Goal: Find specific page/section

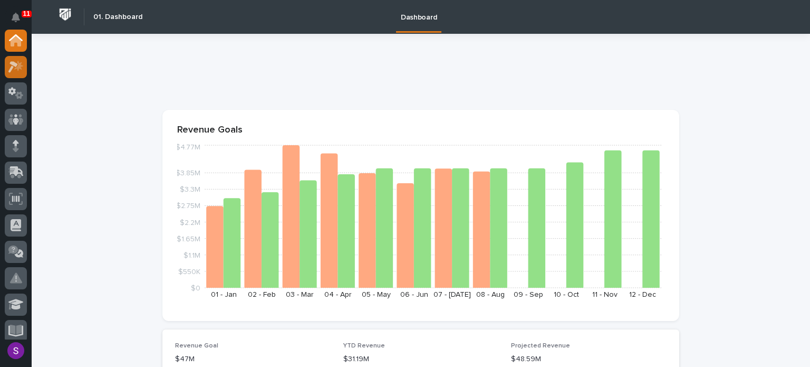
click at [23, 67] on icon at bounding box center [15, 67] width 15 height 12
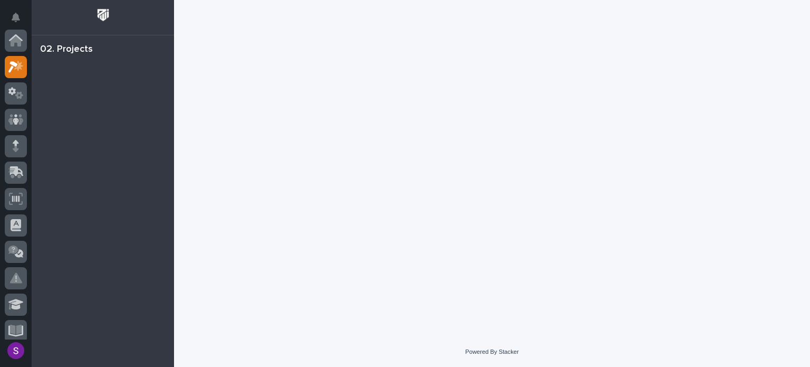
scroll to position [26, 0]
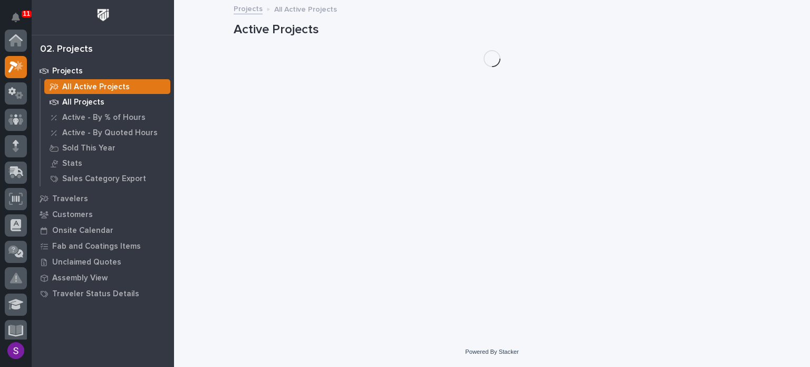
scroll to position [26, 0]
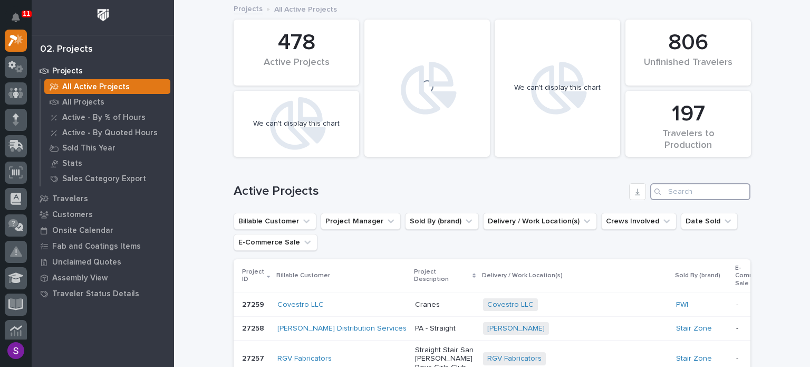
click at [691, 191] on input "Search" at bounding box center [701, 191] width 100 height 17
paste input "26117"
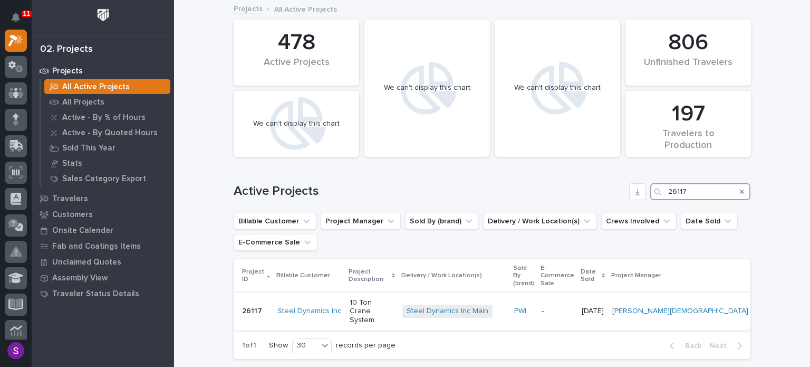
type input "26117"
click at [398, 303] on td "10 Ton Crane System" at bounding box center [372, 310] width 53 height 37
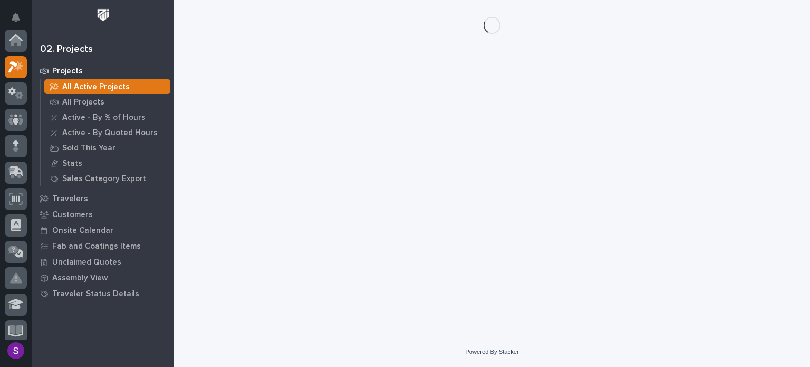
scroll to position [26, 0]
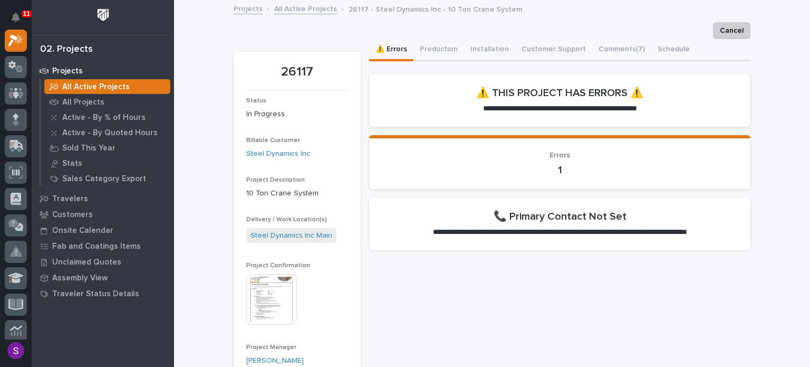
click at [266, 296] on img at bounding box center [271, 299] width 51 height 51
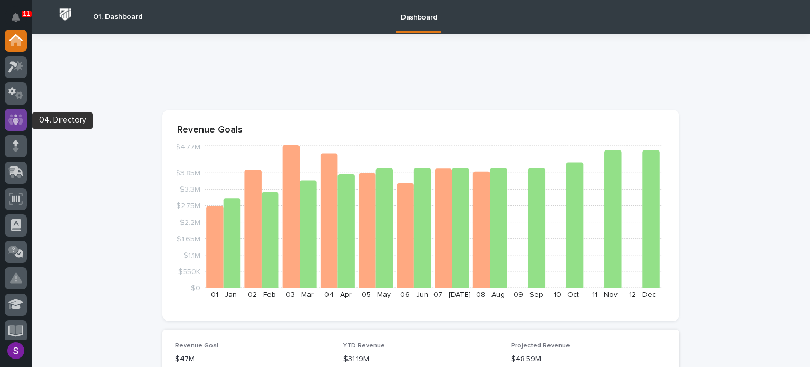
click at [18, 116] on icon at bounding box center [15, 119] width 15 height 12
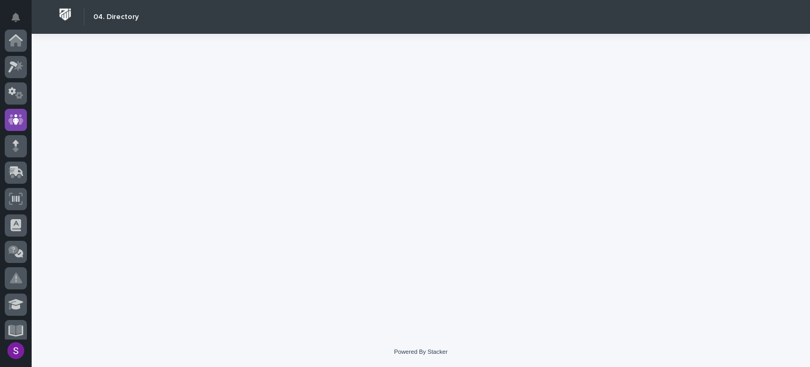
scroll to position [79, 0]
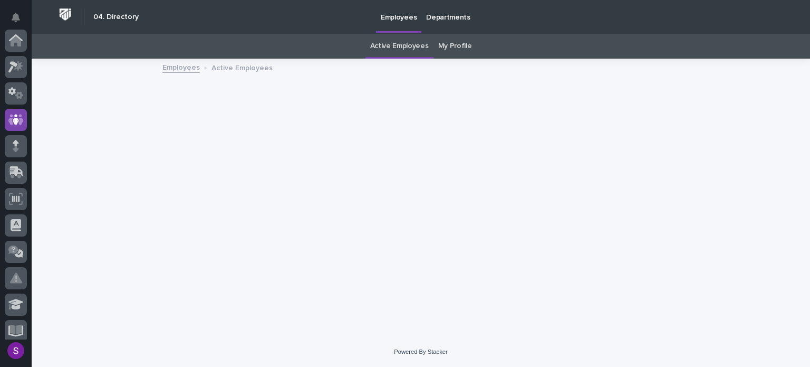
scroll to position [79, 0]
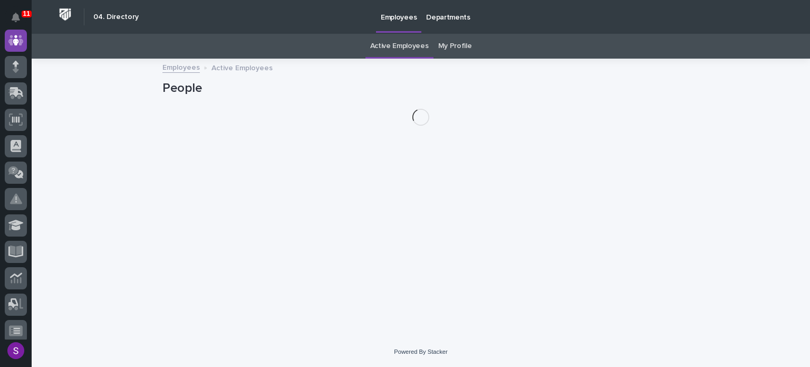
click at [460, 40] on link "My Profile" at bounding box center [455, 46] width 34 height 25
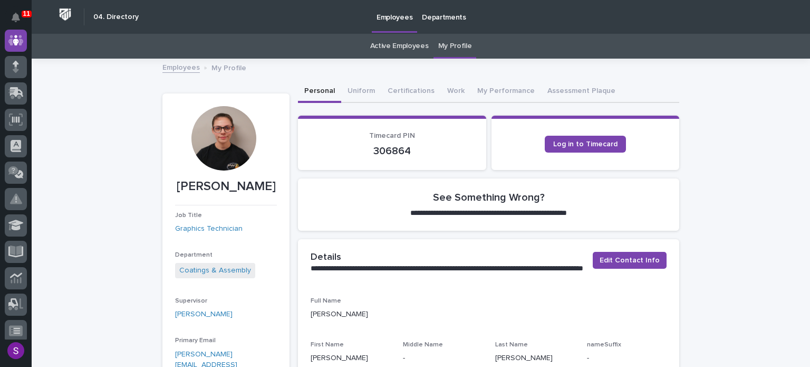
click at [390, 42] on link "Active Employees" at bounding box center [399, 46] width 59 height 25
